Goal: Transaction & Acquisition: Purchase product/service

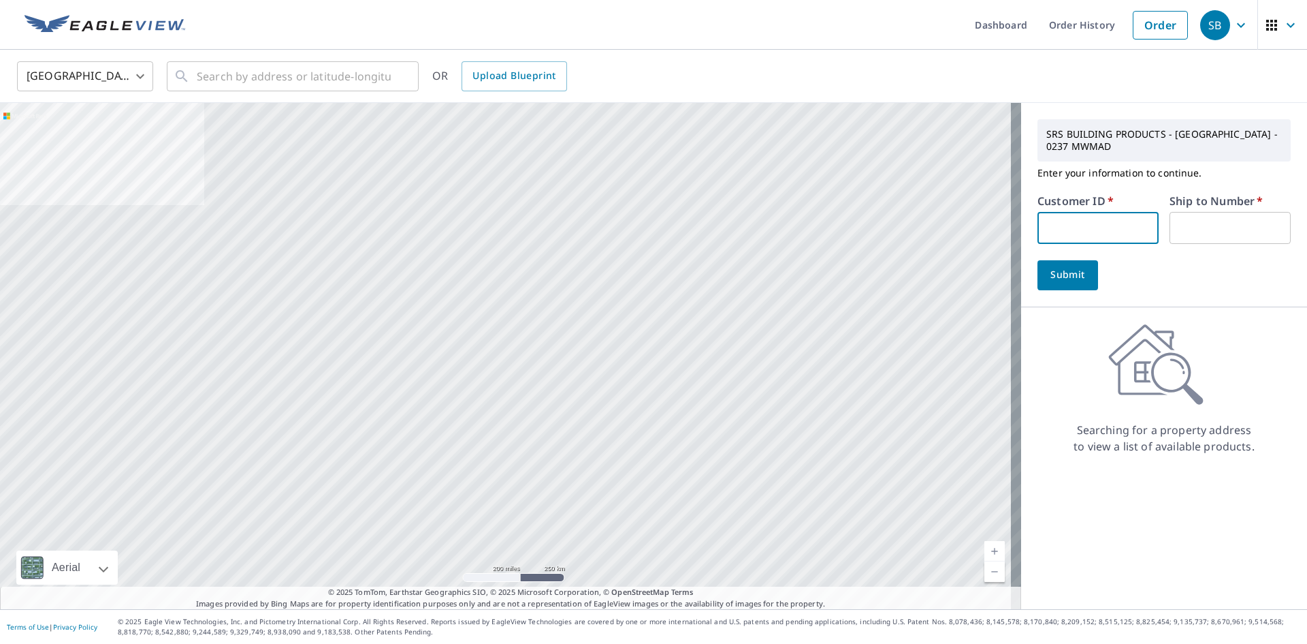
click at [1091, 229] on input "text" at bounding box center [1098, 228] width 121 height 32
type input "csc237"
click at [1200, 234] on input "text" at bounding box center [1230, 228] width 121 height 32
type input "1"
click at [1066, 278] on span "Submit" at bounding box center [1068, 274] width 39 height 17
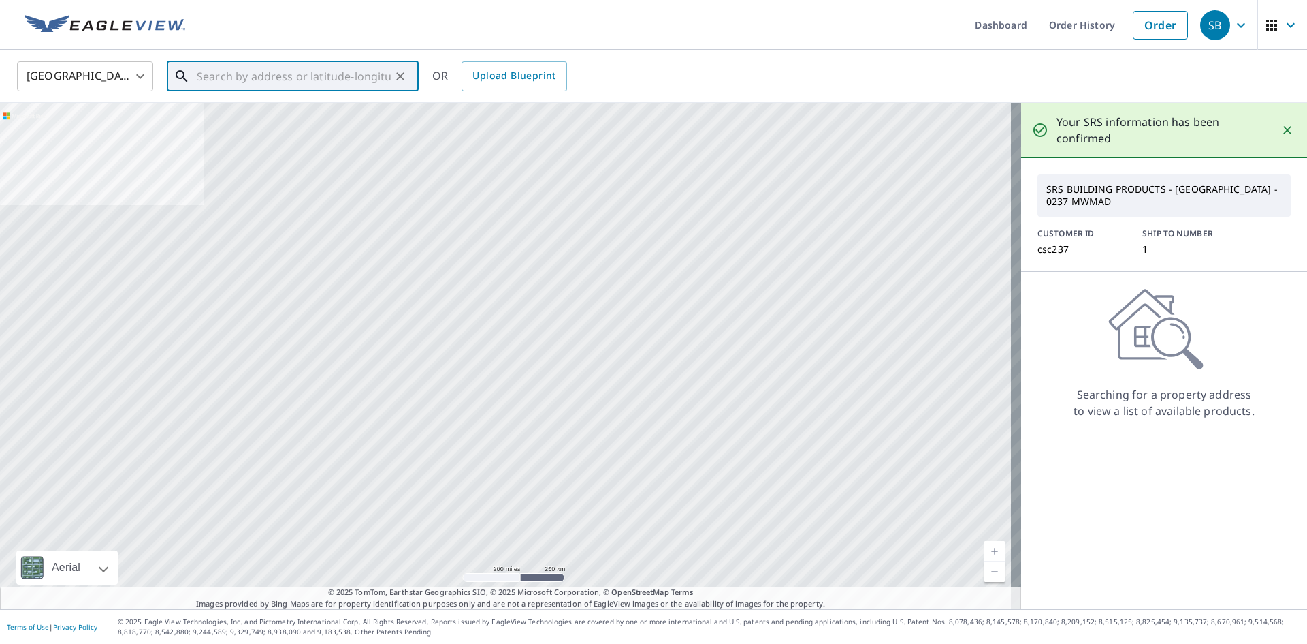
click at [377, 76] on input "text" at bounding box center [294, 76] width 194 height 38
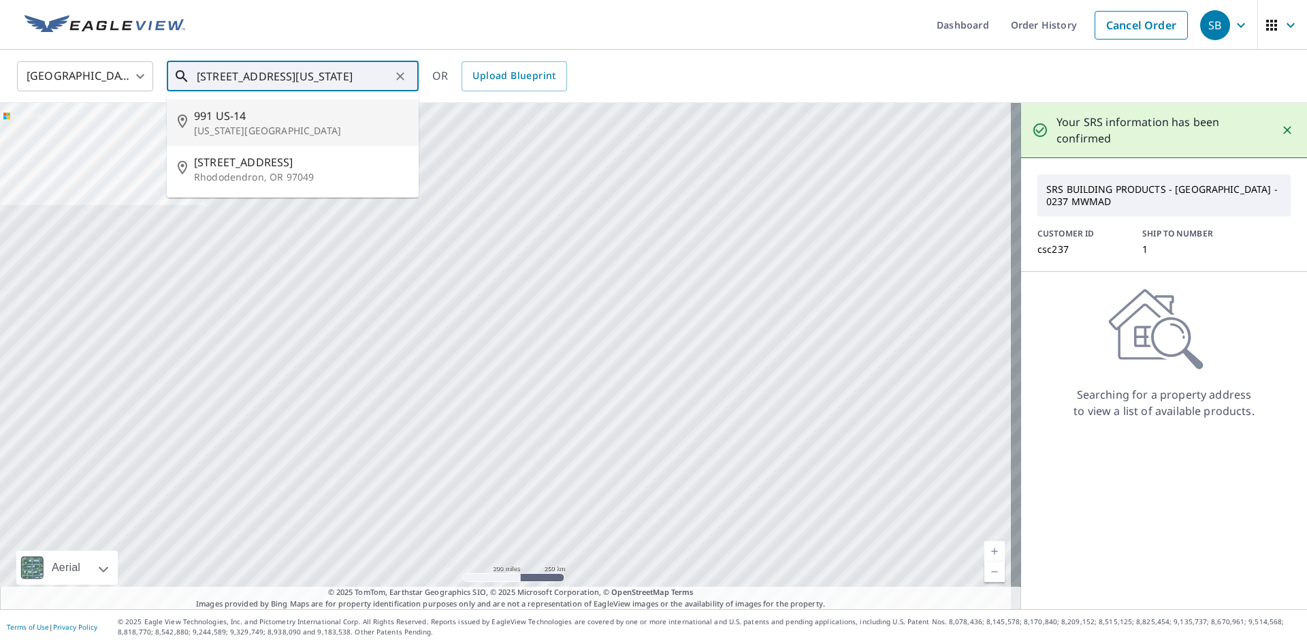
click at [247, 127] on p "[US_STATE][GEOGRAPHIC_DATA]" at bounding box center [301, 131] width 214 height 14
type input "991 US-14 [US_STATE][GEOGRAPHIC_DATA]"
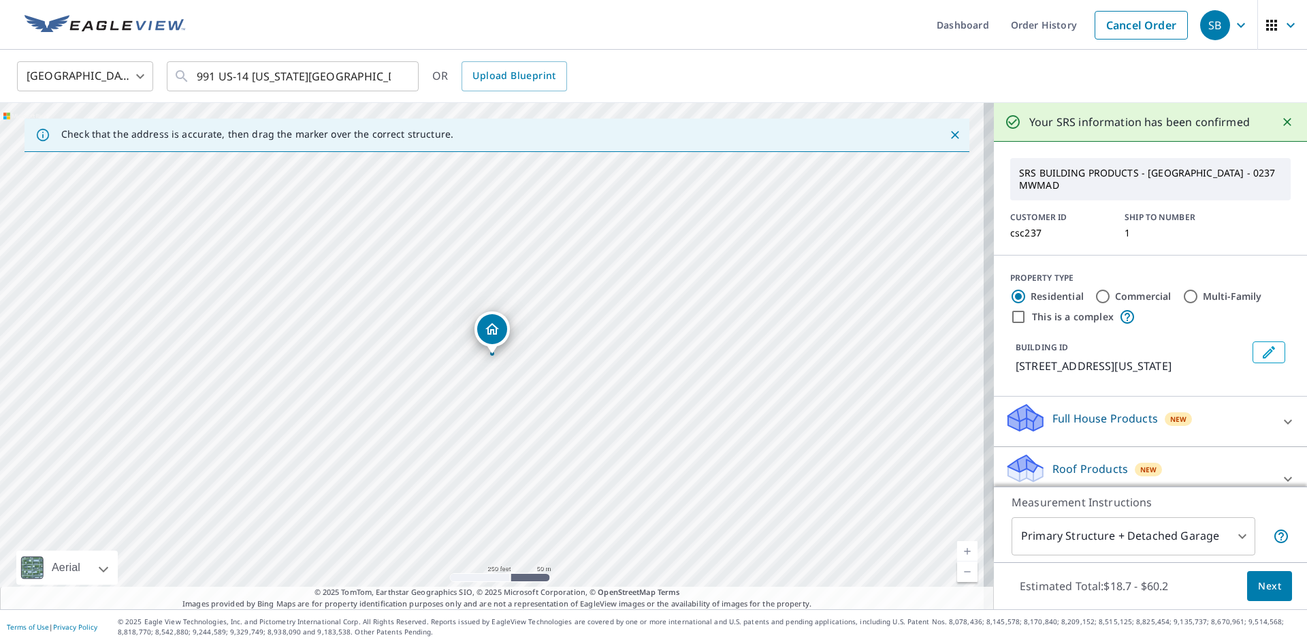
click at [1270, 582] on span "Next" at bounding box center [1269, 585] width 23 height 17
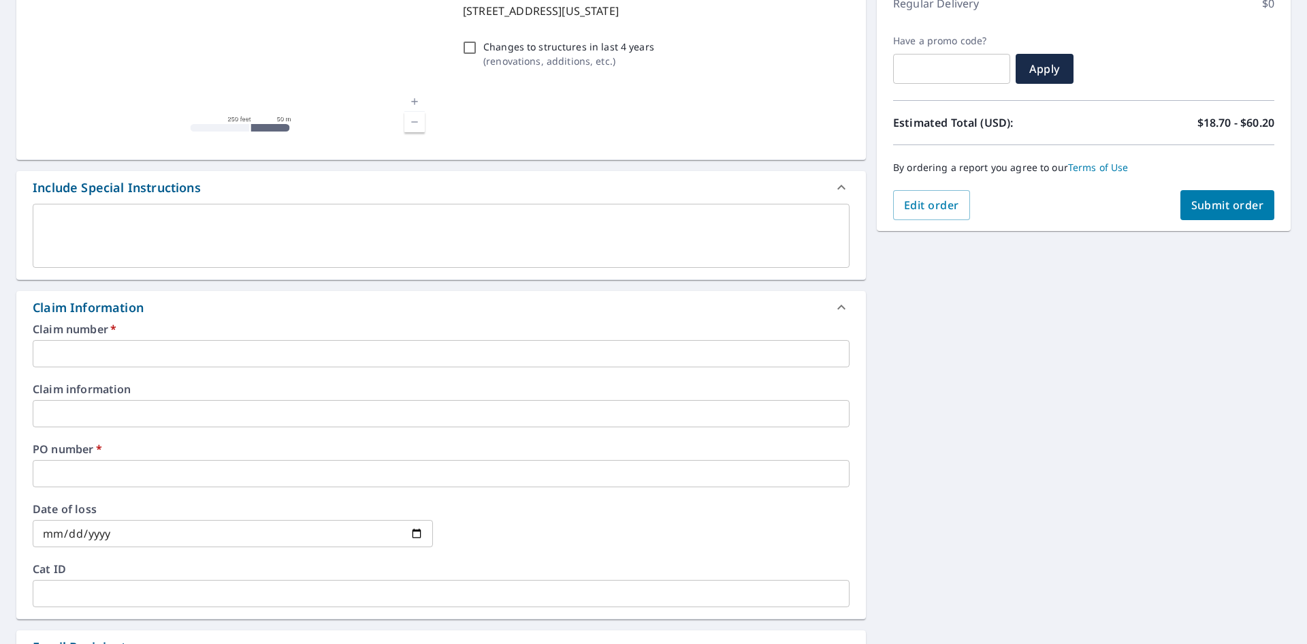
scroll to position [204, 0]
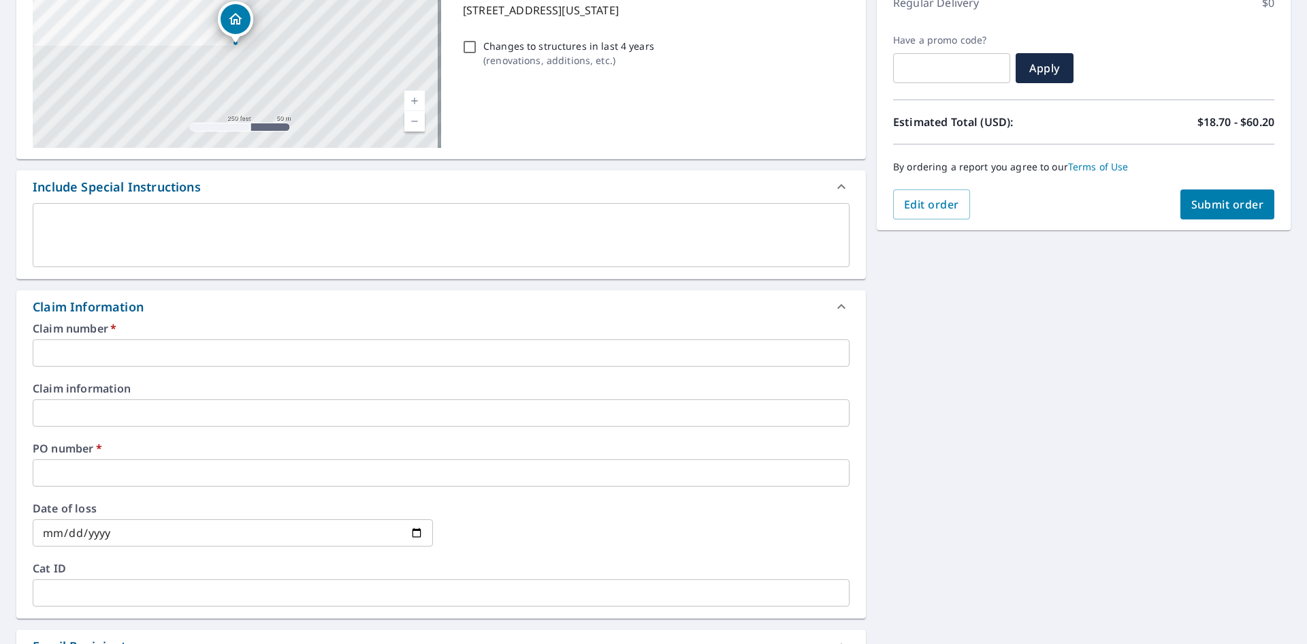
click at [165, 351] on input "text" at bounding box center [441, 352] width 817 height 27
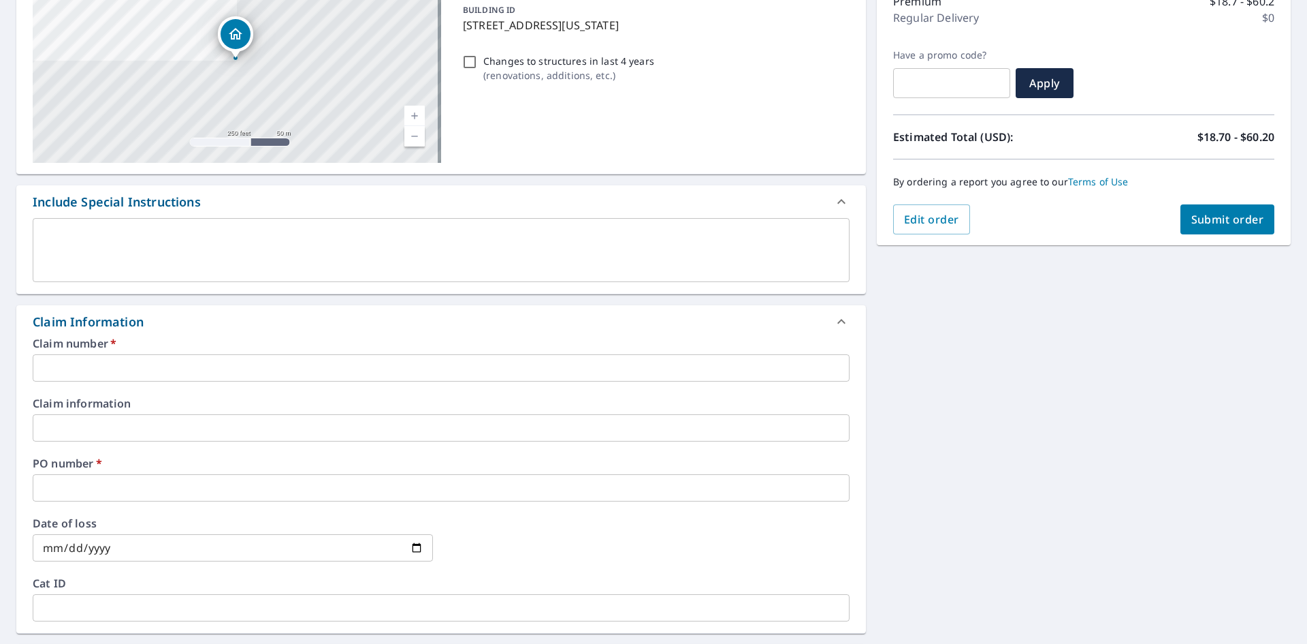
scroll to position [186, 0]
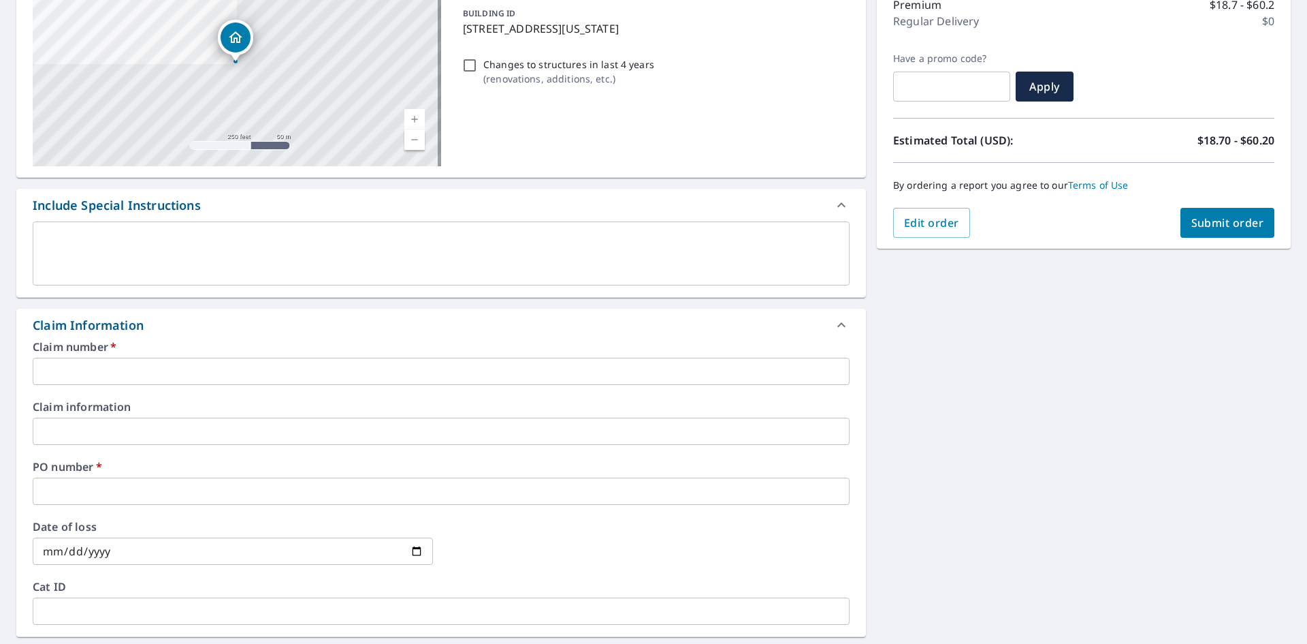
drag, startPoint x: 459, startPoint y: 8, endPoint x: 669, endPoint y: 33, distance: 211.9
click at [669, 33] on p "[STREET_ADDRESS][US_STATE]" at bounding box center [653, 28] width 381 height 16
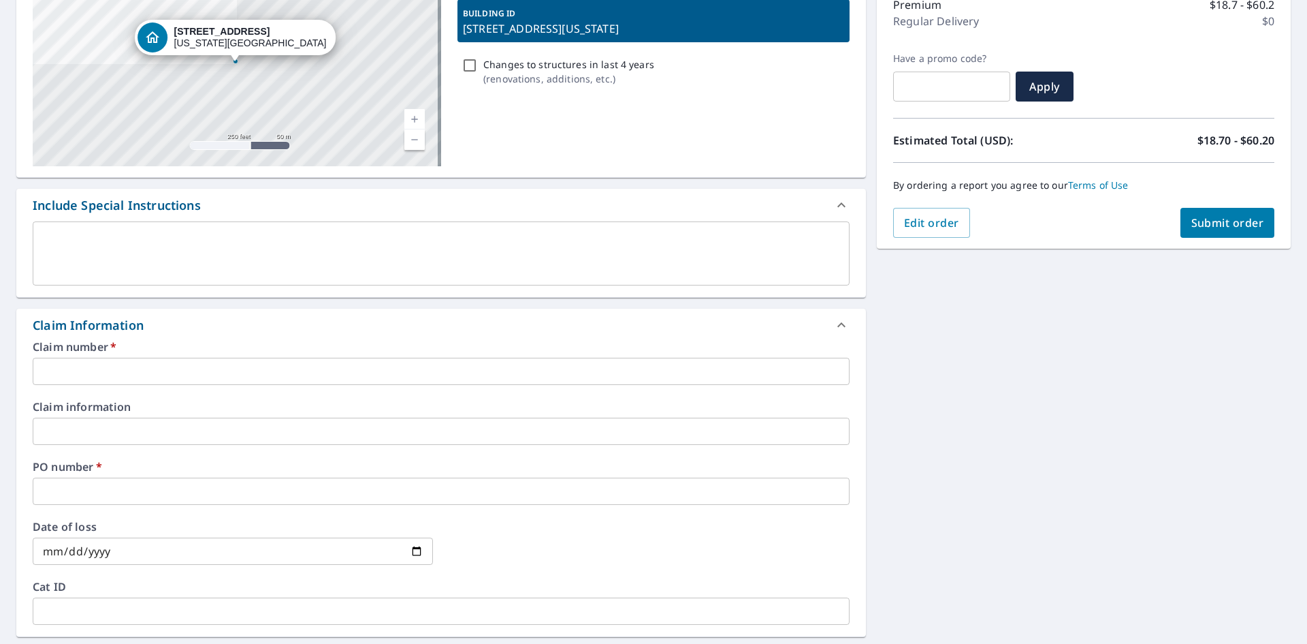
click at [536, 29] on p "[STREET_ADDRESS][US_STATE]" at bounding box center [653, 28] width 381 height 16
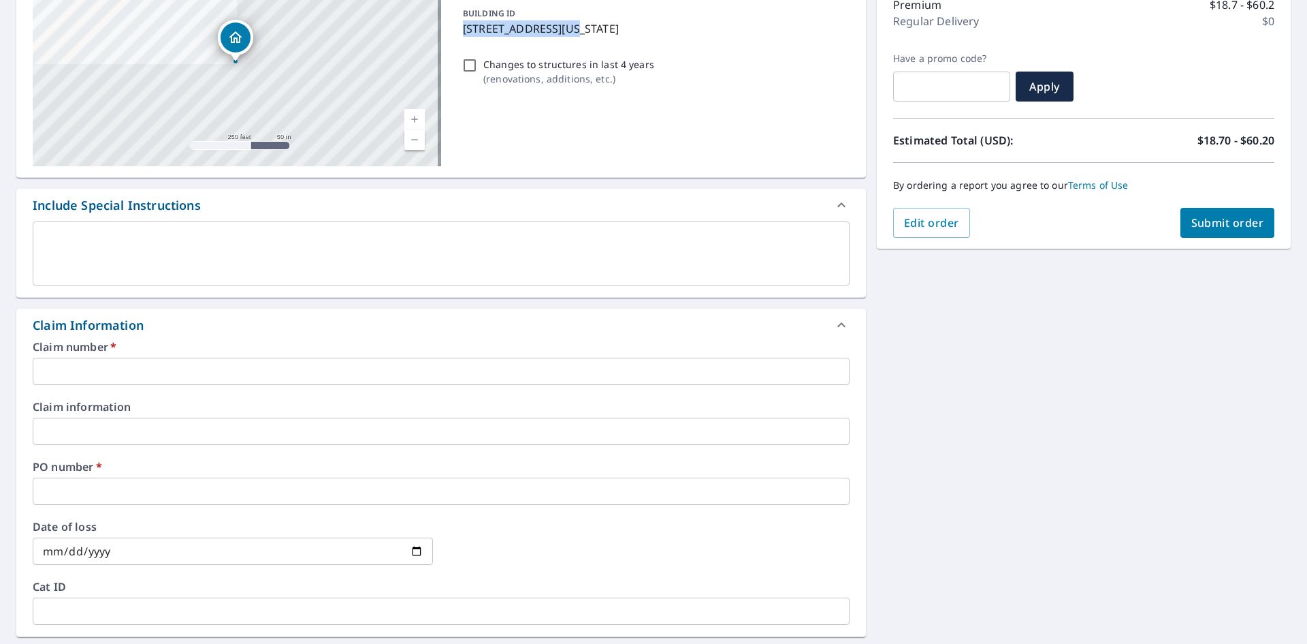
drag, startPoint x: 462, startPoint y: 29, endPoint x: 564, endPoint y: 33, distance: 102.3
click at [564, 33] on p "[STREET_ADDRESS][US_STATE]" at bounding box center [653, 28] width 381 height 16
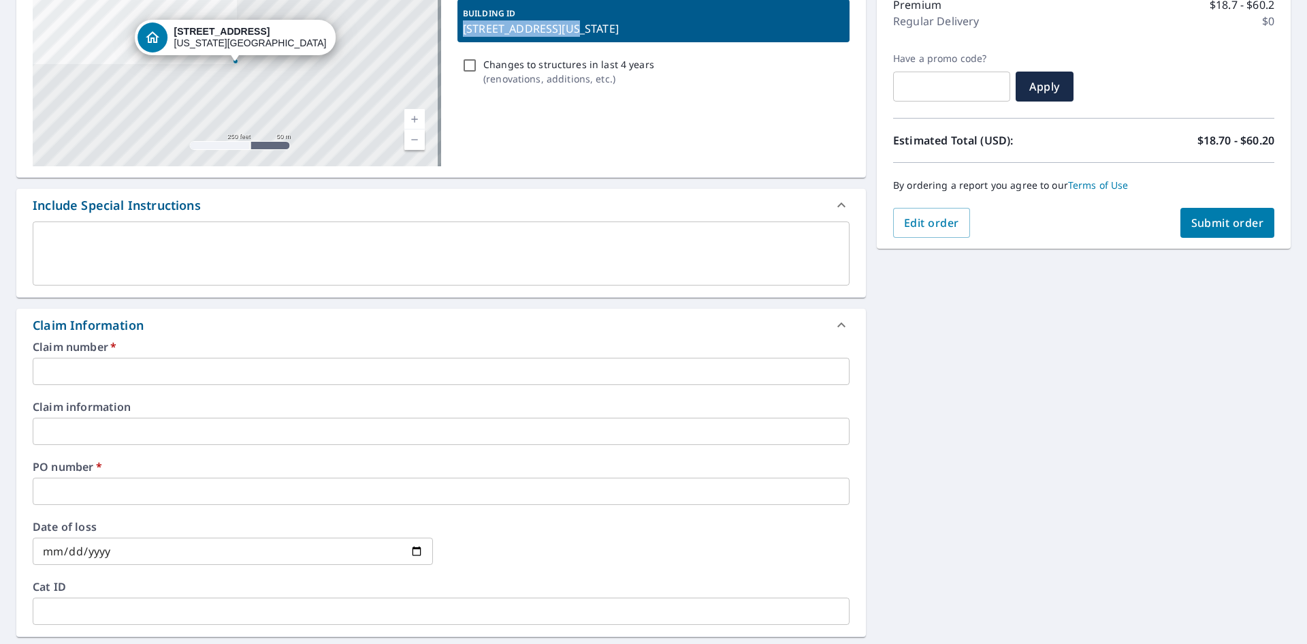
click at [543, 30] on p "[STREET_ADDRESS][US_STATE]" at bounding box center [653, 28] width 381 height 16
checkbox input "true"
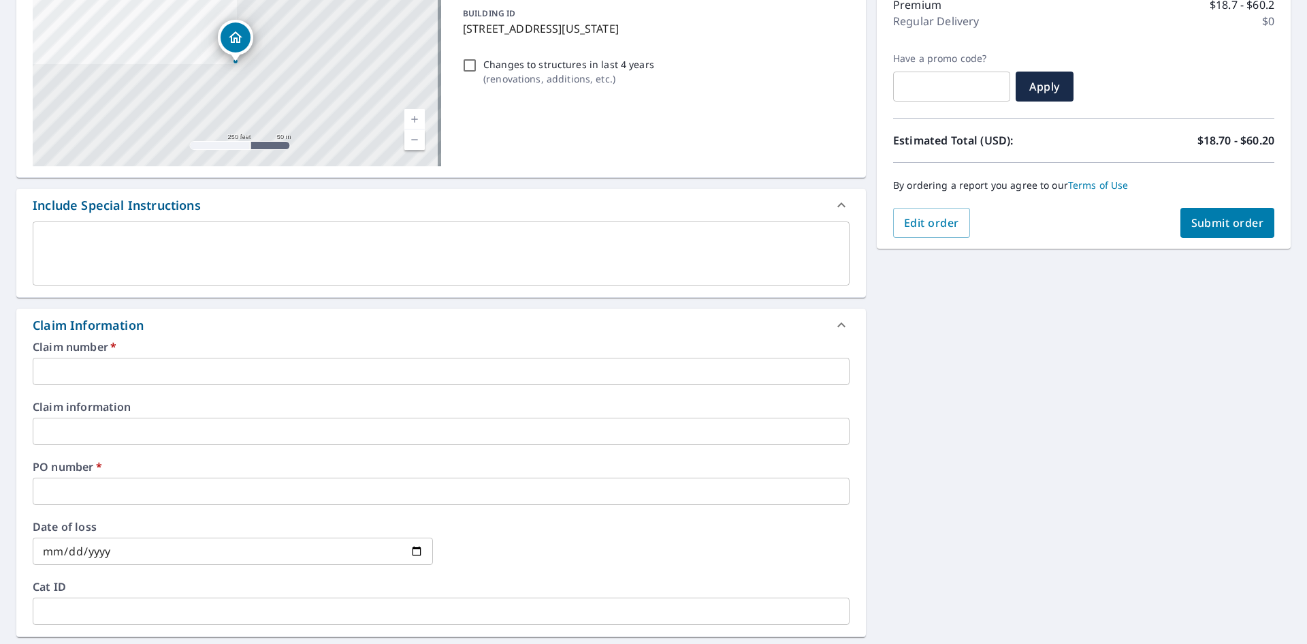
drag, startPoint x: 96, startPoint y: 370, endPoint x: 105, endPoint y: 370, distance: 8.9
click at [104, 370] on input "text" at bounding box center [441, 371] width 817 height 27
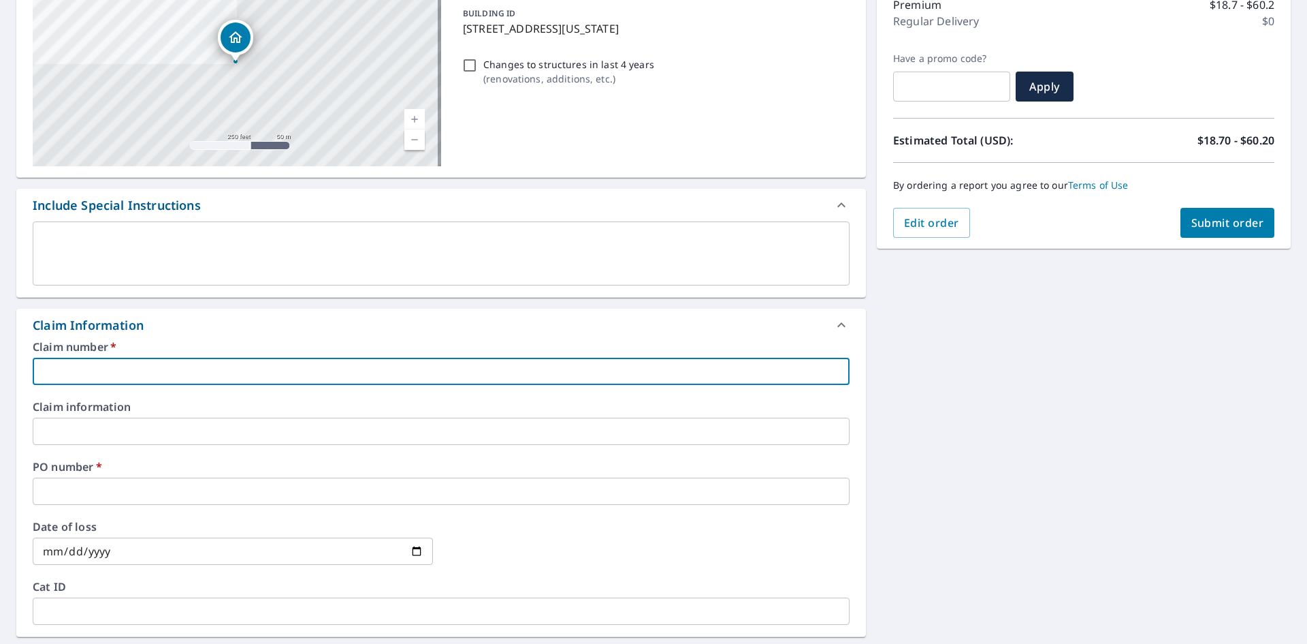
type input "9"
checkbox input "true"
type input "99"
checkbox input "true"
type input "991"
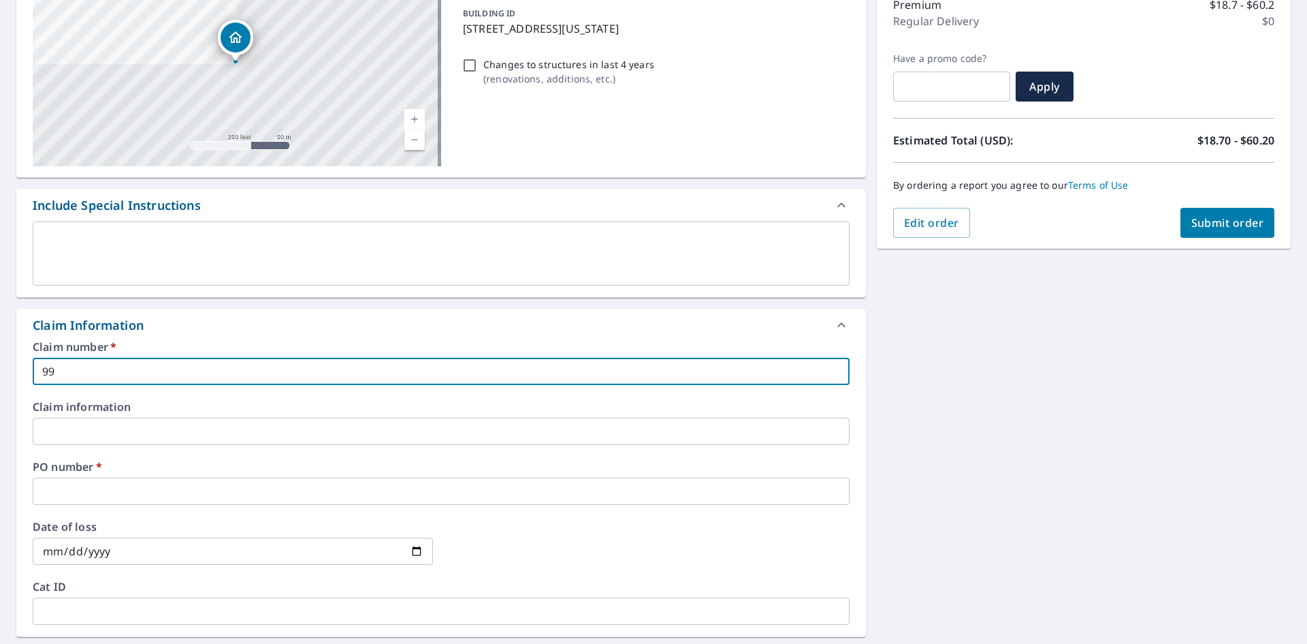
checkbox input "true"
type input "991"
checkbox input "true"
type input "991 h"
checkbox input "true"
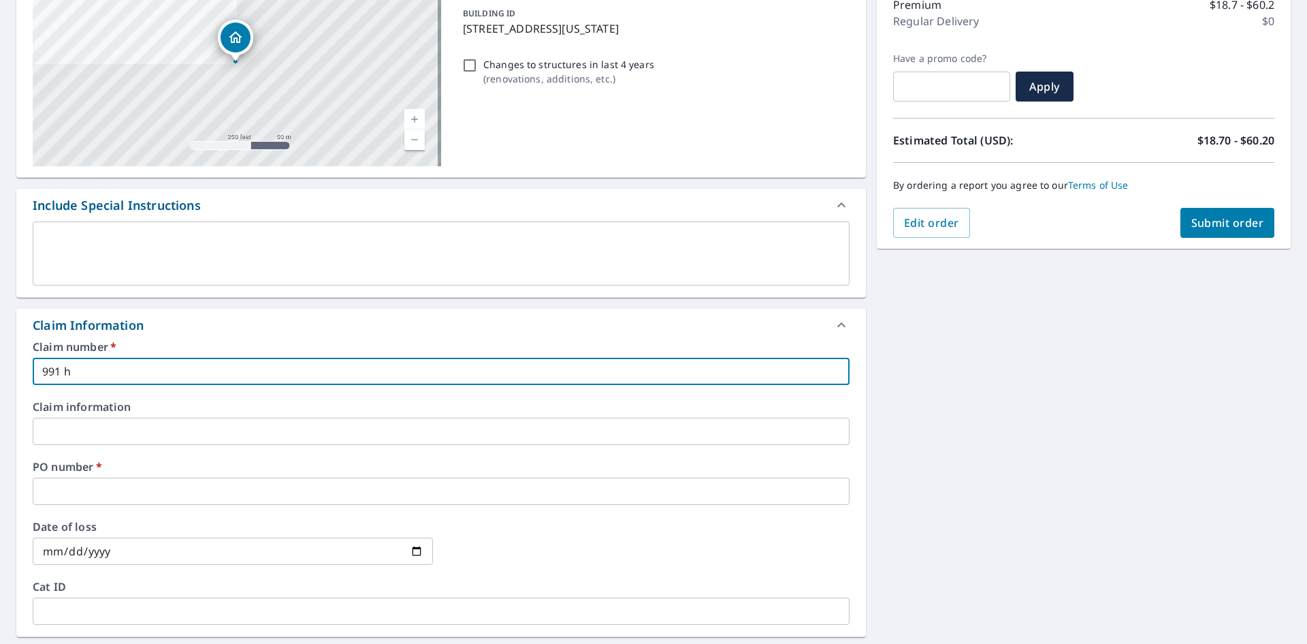
type input "991 hw"
checkbox input "true"
type input "991 hwy"
checkbox input "true"
type input "991 hwy"
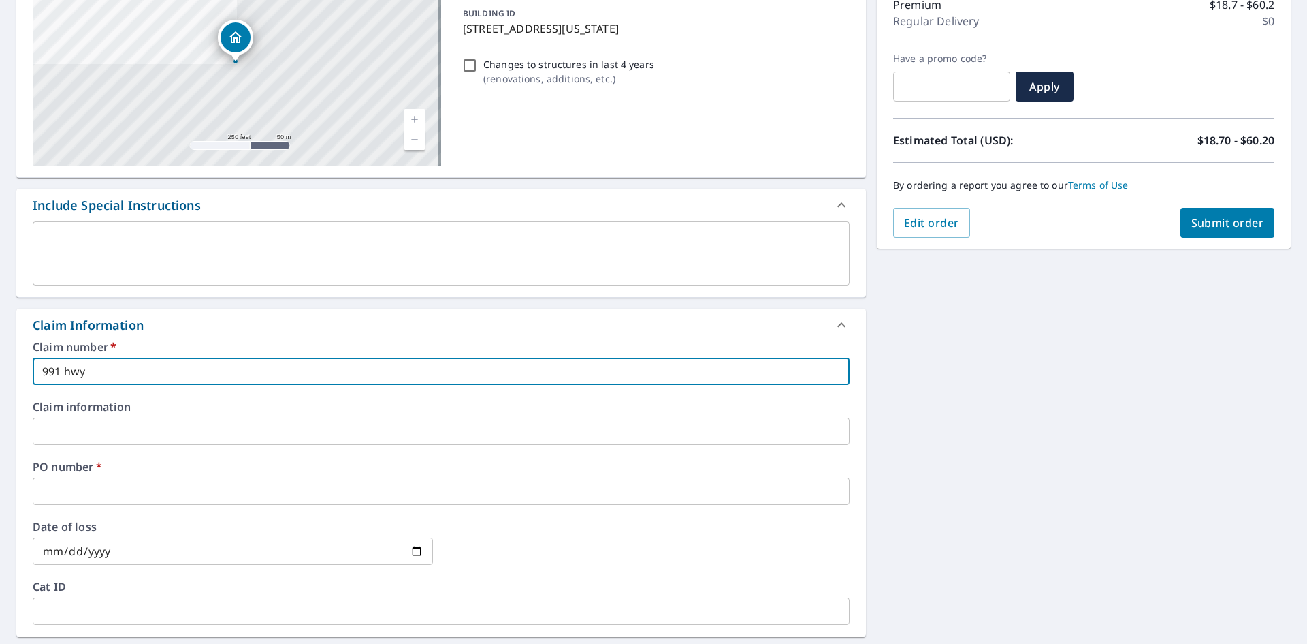
checkbox input "true"
type input "[STREET_ADDRESS]"
checkbox input "true"
type input "[STREET_ADDRESS]"
checkbox input "true"
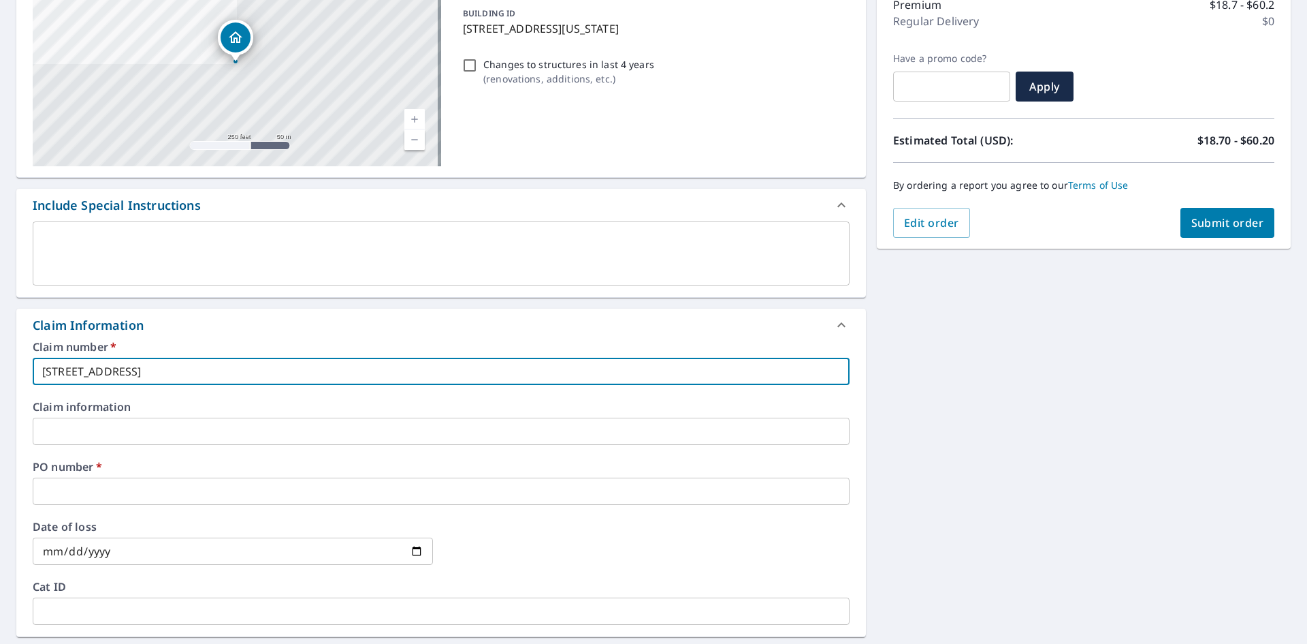
type input "[STREET_ADDRESS]"
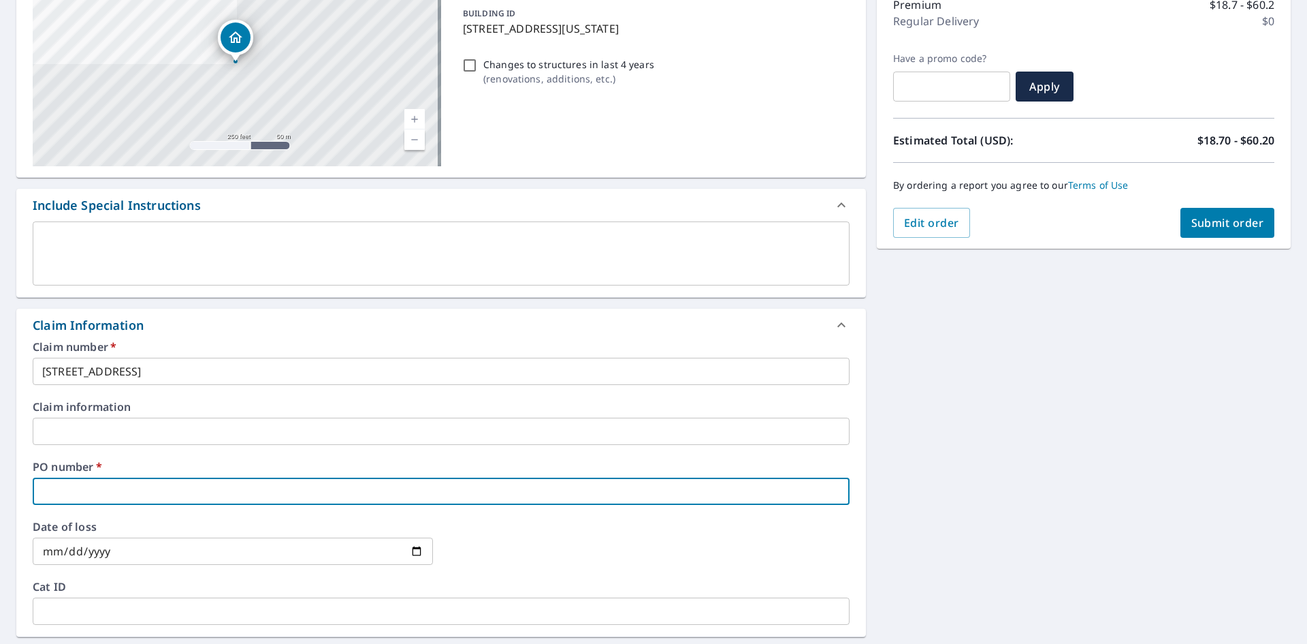
type input "9"
checkbox input "true"
type input "99"
checkbox input "true"
type input "991"
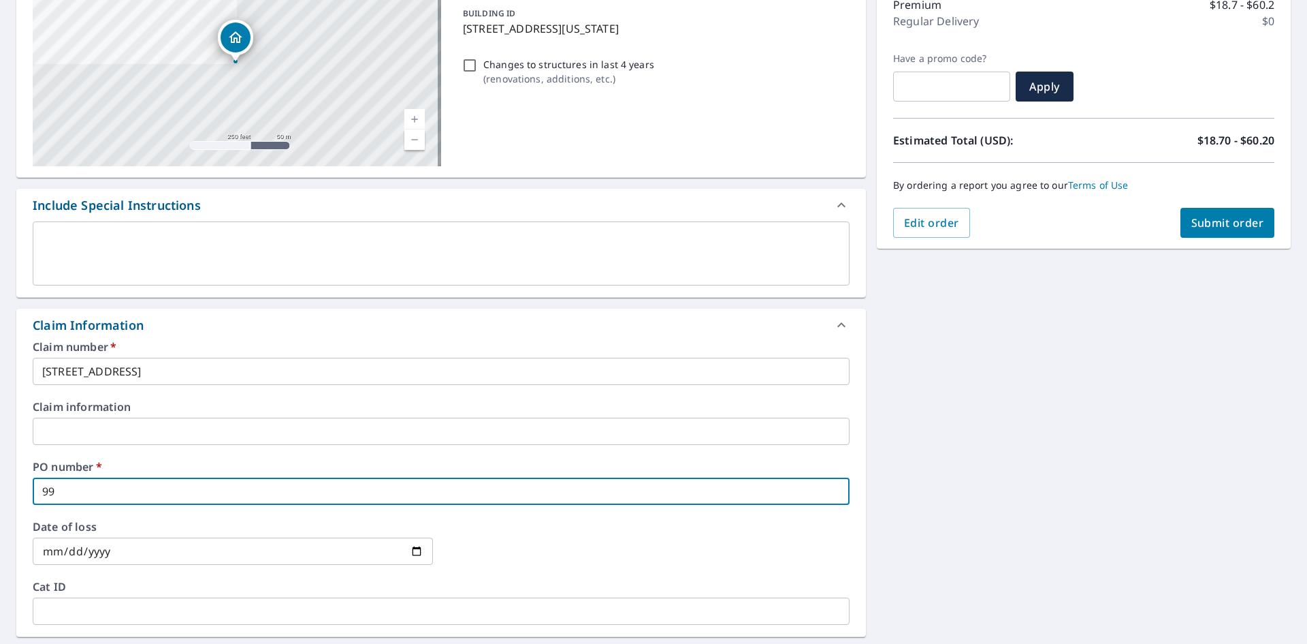
checkbox input "true"
type input "991"
checkbox input "true"
type input "991 h"
checkbox input "true"
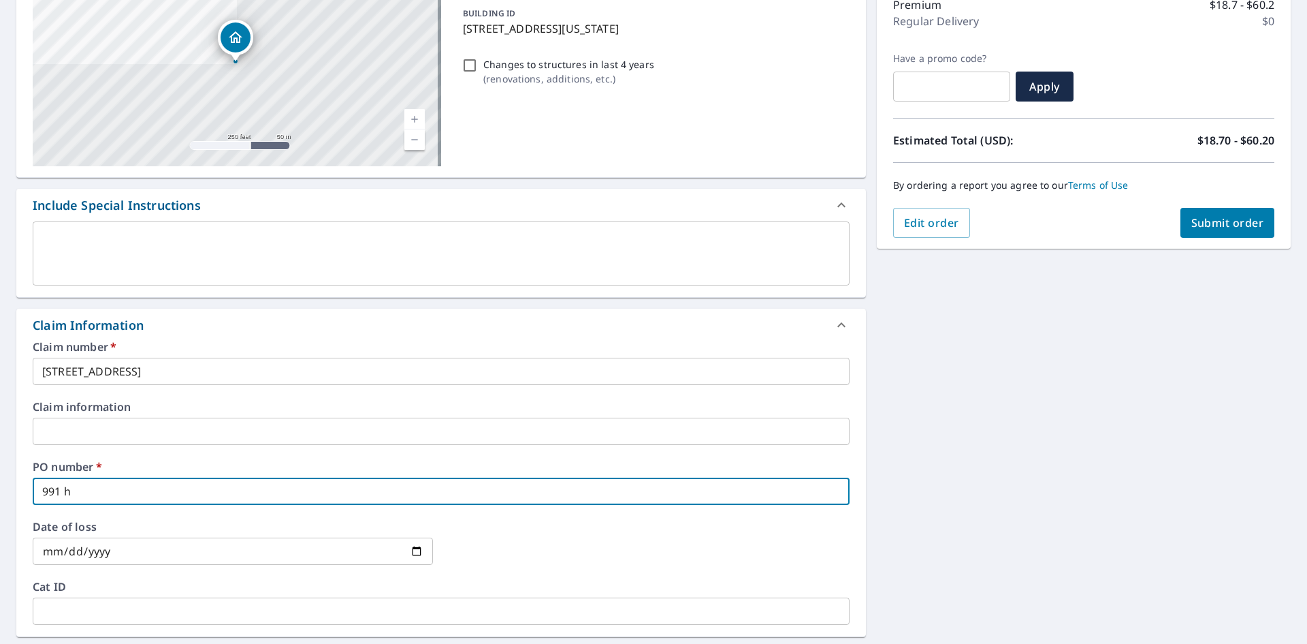
type input "991 hw"
checkbox input "true"
type input "991 hwy"
checkbox input "true"
type input "991 hwy"
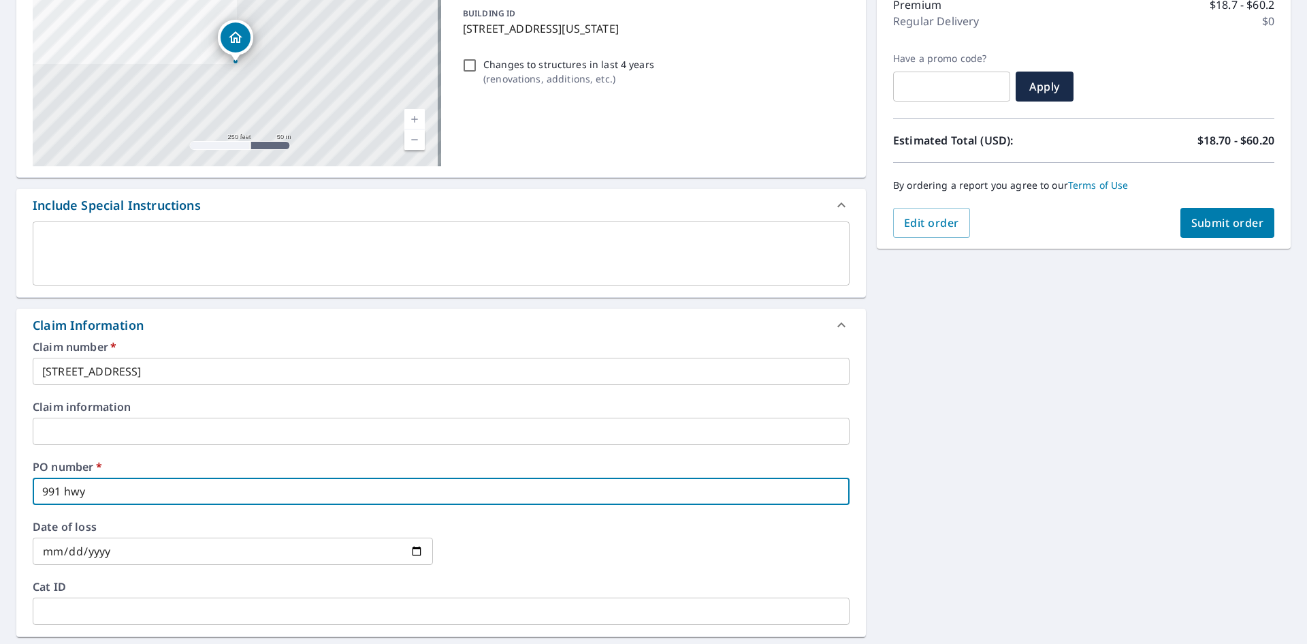
checkbox input "true"
type input "[STREET_ADDRESS]"
checkbox input "true"
type input "[STREET_ADDRESS]"
checkbox input "true"
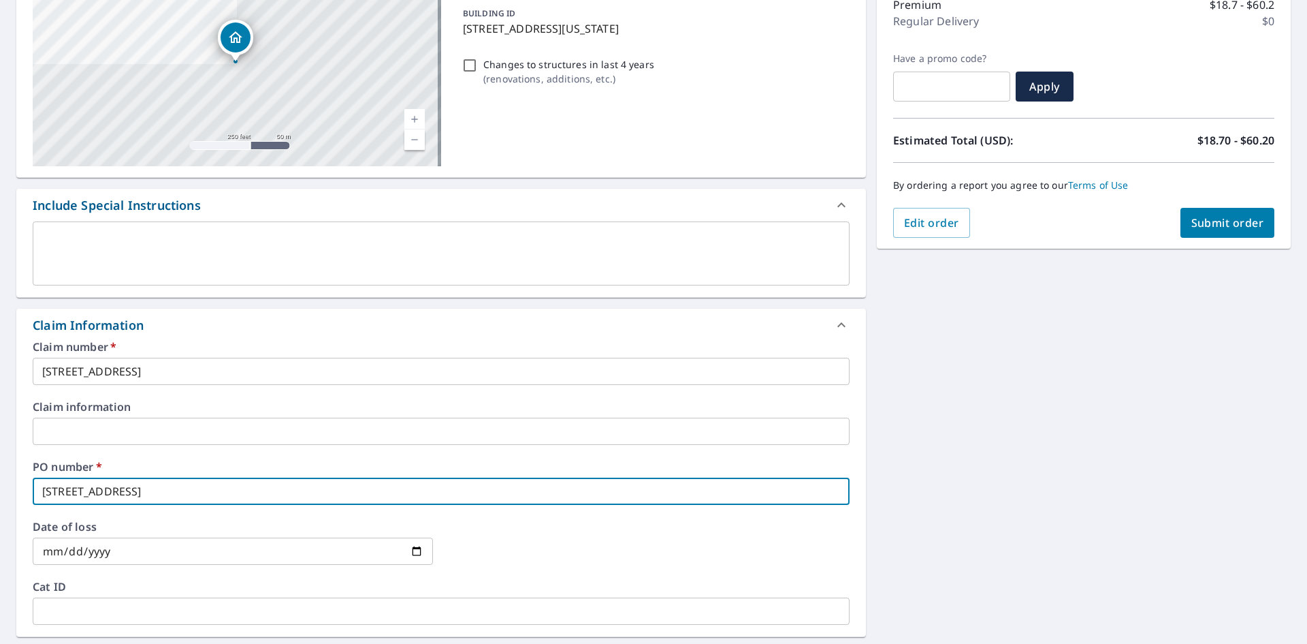
type input "[STREET_ADDRESS]"
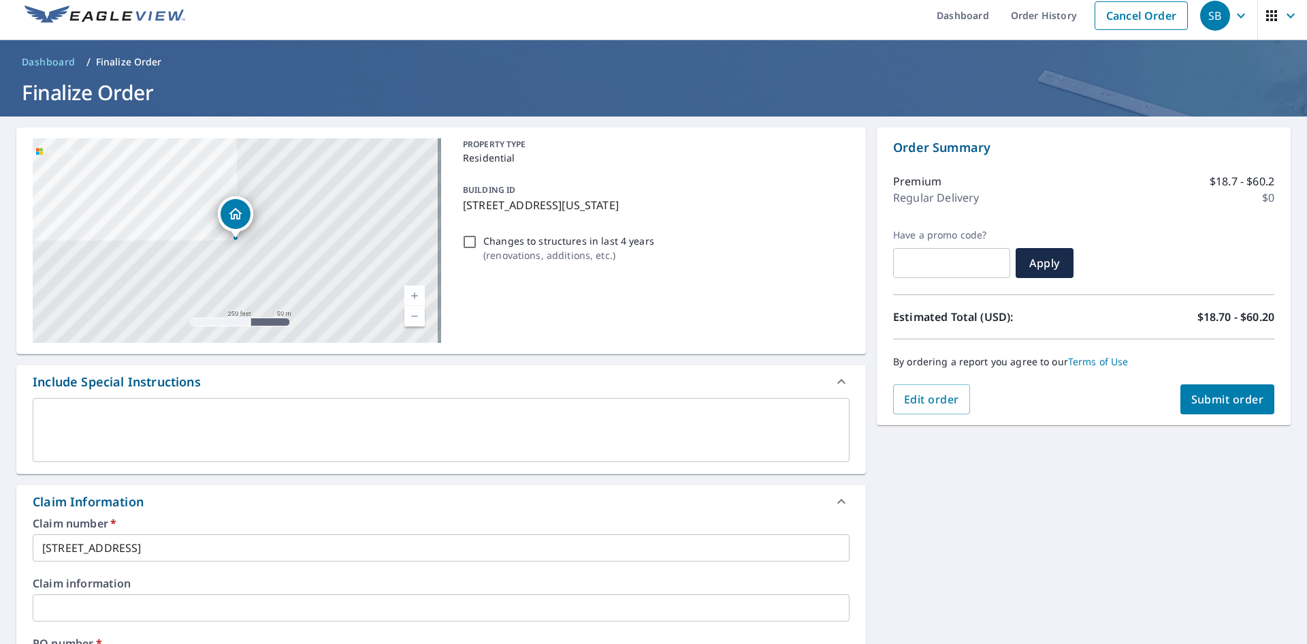
scroll to position [0, 0]
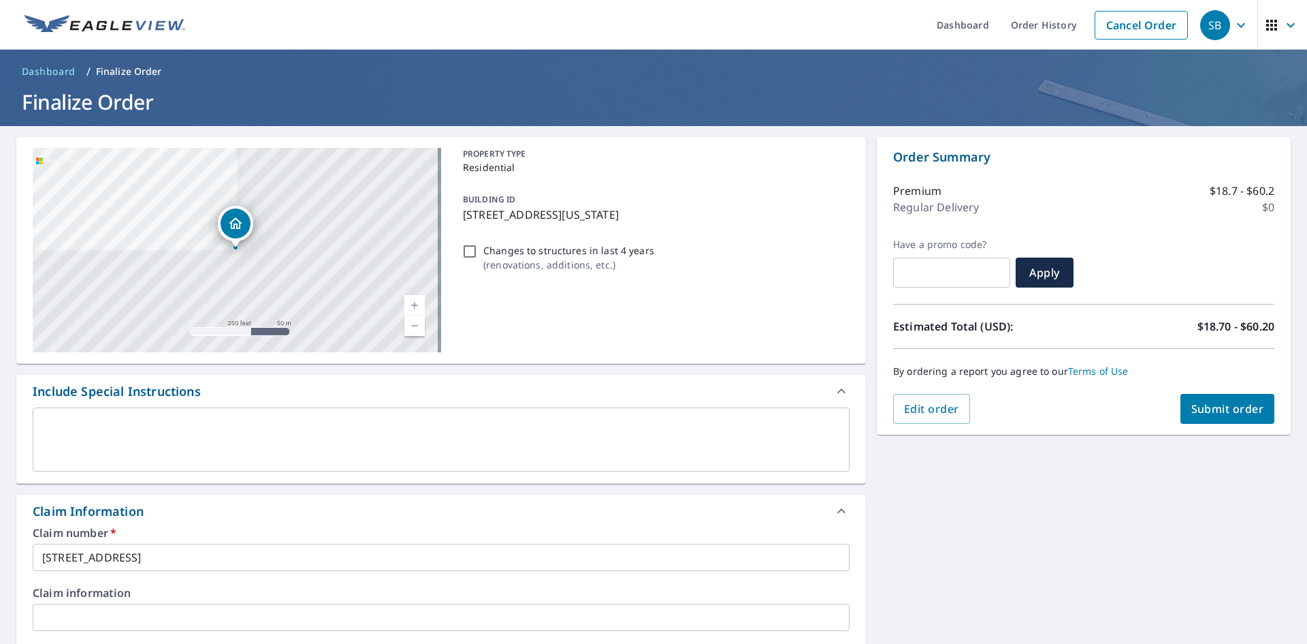
type input "[EMAIL_ADDRESS][DOMAIN_NAME]"
click at [1218, 409] on span "Submit order" at bounding box center [1228, 408] width 73 height 15
checkbox input "true"
